Goal: Information Seeking & Learning: Learn about a topic

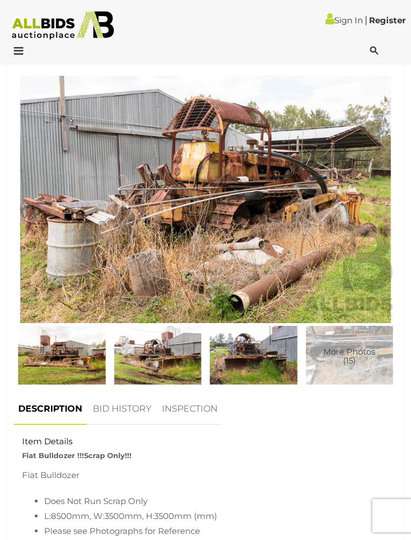
scroll to position [379, 0]
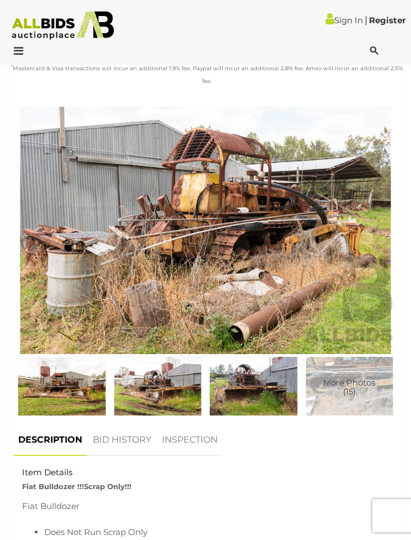
click at [66, 367] on img at bounding box center [62, 386] width 91 height 58
click at [76, 374] on img at bounding box center [62, 386] width 91 height 58
